Goal: Task Accomplishment & Management: Use online tool/utility

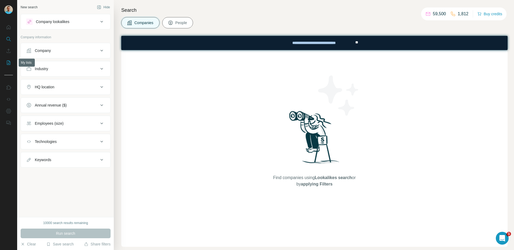
click at [9, 61] on icon "My lists" at bounding box center [8, 62] width 3 height 4
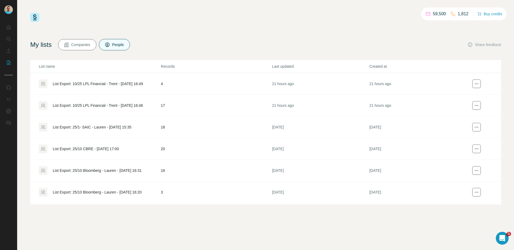
click at [115, 104] on div "List Export: 10/25 LPL Financial - Trent - [DATE] 16:46" at bounding box center [98, 105] width 90 height 5
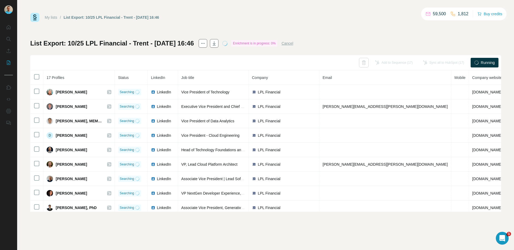
click at [251, 35] on div "My lists / List Export: 10/25 LPL Financial - Trent - [DATE] 16:46 59,500 1,812…" at bounding box center [265, 112] width 471 height 199
click at [243, 54] on div "List Export: 10/25 LPL Financial - Trent - [DATE] 16:46 Enrichment is in progre…" at bounding box center [265, 125] width 471 height 173
click at [487, 64] on span "Running" at bounding box center [488, 62] width 14 height 5
click at [233, 26] on div "My lists / List Export: 10/25 LPL Financial - Trent - [DATE] 16:46 59,500 1,812…" at bounding box center [265, 112] width 471 height 199
click at [242, 47] on div "List Export: 10/25 LPL Financial - Trent - [DATE] 16:46 Enrichment is in progre…" at bounding box center [161, 43] width 263 height 9
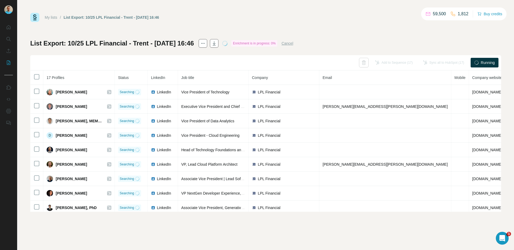
click at [293, 43] on button "Cancel" at bounding box center [287, 43] width 12 height 5
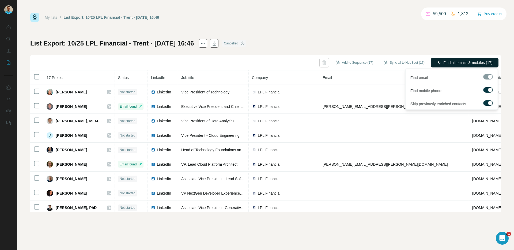
click at [463, 64] on span "Find all emails & mobiles (17)" at bounding box center [467, 62] width 49 height 5
